Goal: Task Accomplishment & Management: Use online tool/utility

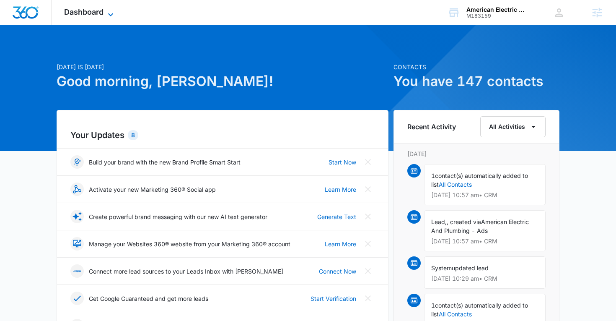
click at [112, 9] on div "Dashboard Apps Reputation Websites Forms CRM Email Social Content Ads Intellige…" at bounding box center [90, 12] width 77 height 25
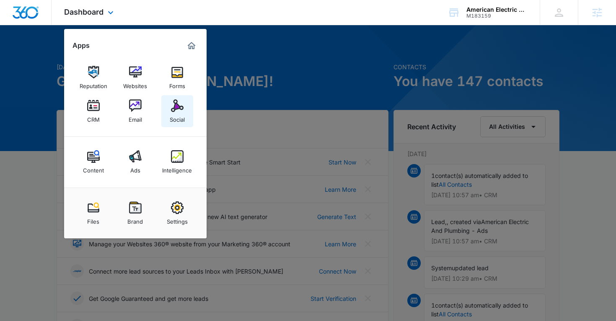
click at [178, 107] on img at bounding box center [177, 105] width 13 height 13
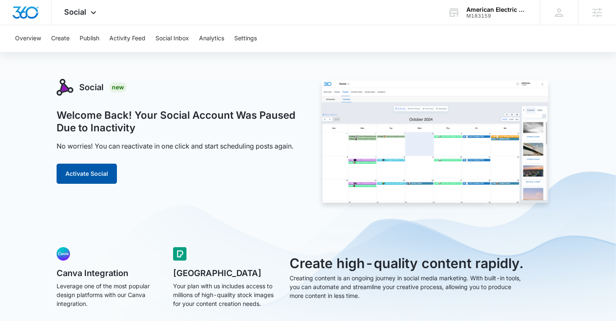
click at [97, 166] on button "Activate Social" at bounding box center [87, 174] width 60 height 20
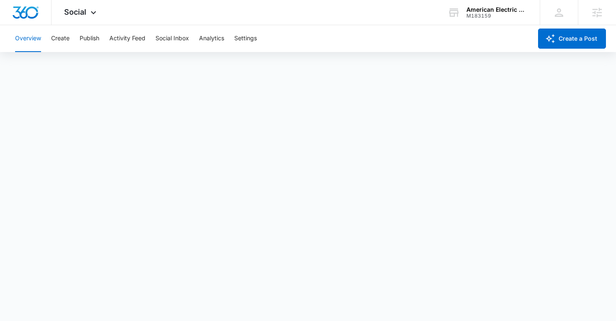
scroll to position [2, 0]
click at [69, 36] on button "Create" at bounding box center [60, 38] width 18 height 27
